Goal: Use online tool/utility: Utilize a website feature to perform a specific function

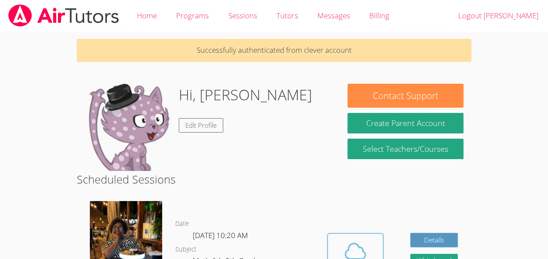
click at [354, 242] on icon at bounding box center [355, 251] width 24 height 24
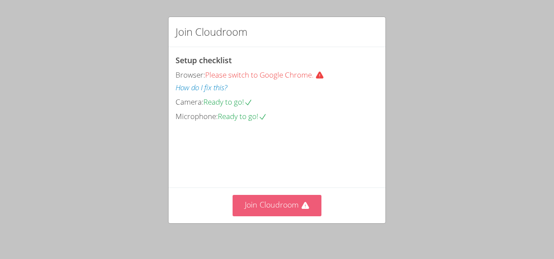
click at [233, 206] on button "Join Cloudroom" at bounding box center [277, 205] width 89 height 21
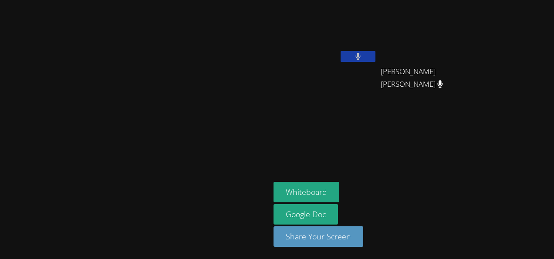
click at [0, 167] on main "Dorothee [PERSON_NAME]" at bounding box center [135, 129] width 270 height 259
click at [340, 191] on button "Whiteboard" at bounding box center [307, 192] width 66 height 20
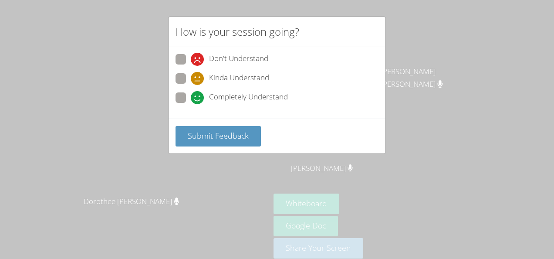
click at [212, 98] on span "Completely Understand" at bounding box center [248, 97] width 79 height 13
click at [198, 98] on input "Completely Understand" at bounding box center [194, 95] width 7 height 7
radio input "true"
click at [425, 200] on div "How is your session going? Don't Understand Kinda Understand Completely Underst…" at bounding box center [277, 129] width 554 height 259
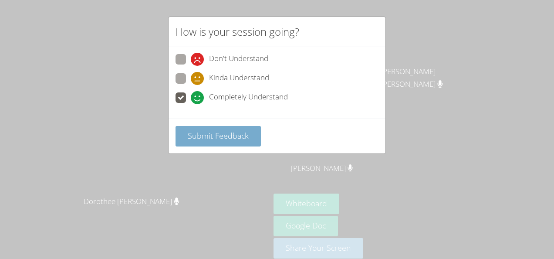
click at [217, 136] on span "Submit Feedback" at bounding box center [218, 135] width 61 height 10
